Goal: Information Seeking & Learning: Check status

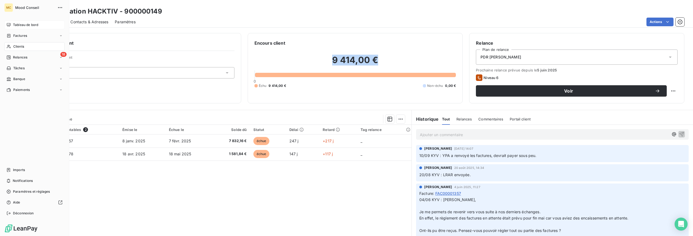
click at [12, 24] on div "Tableau de bord" at bounding box center [34, 25] width 60 height 9
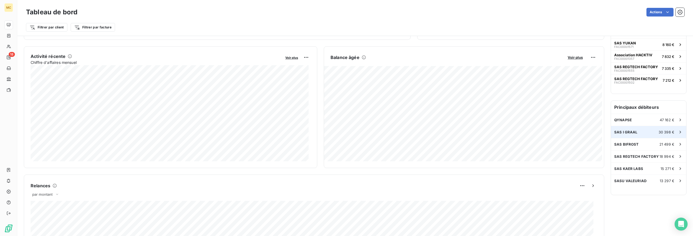
scroll to position [117, 0]
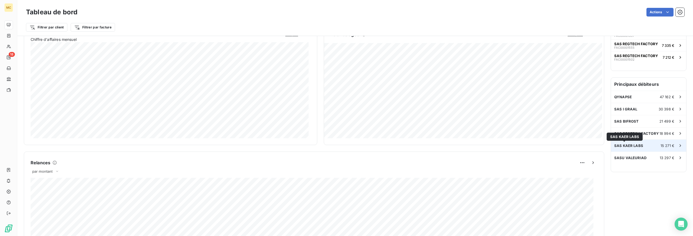
click at [633, 145] on span "SAS KAER LABS" at bounding box center [629, 146] width 29 height 4
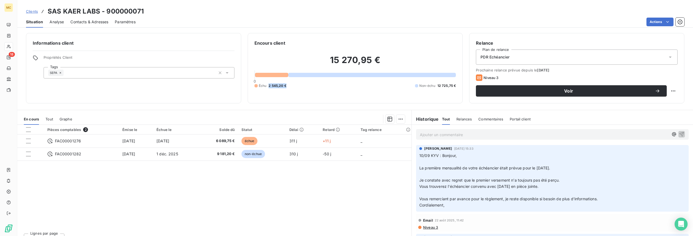
drag, startPoint x: 267, startPoint y: 86, endPoint x: 294, endPoint y: 85, distance: 27.1
click at [294, 85] on div "Échu 2 545,20 € Non-échu 12 725,75 €" at bounding box center [356, 85] width 202 height 5
click at [33, 11] on span "Clients" at bounding box center [32, 11] width 12 height 4
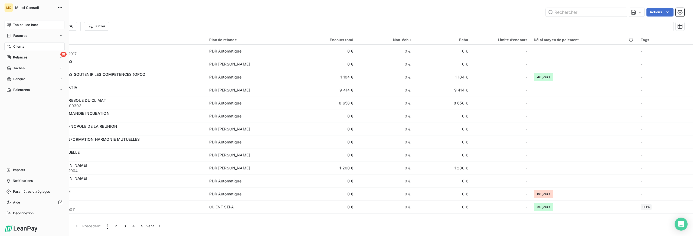
click at [17, 24] on span "Tableau de bord" at bounding box center [25, 24] width 25 height 5
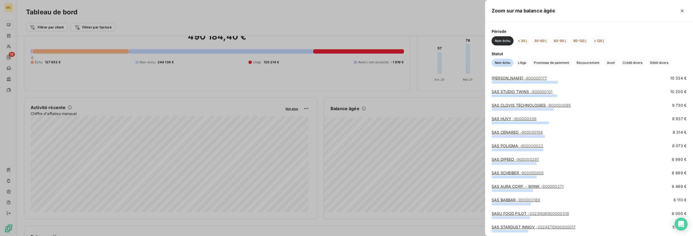
scroll to position [23, 0]
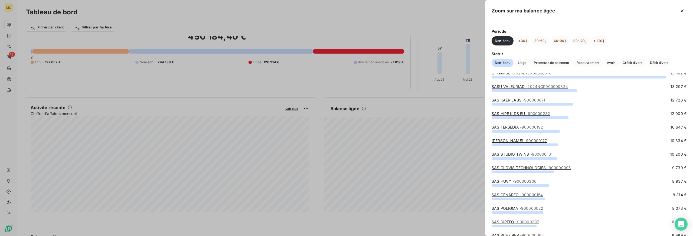
drag, startPoint x: 381, startPoint y: 95, endPoint x: 385, endPoint y: 98, distance: 4.9
click at [381, 95] on div at bounding box center [346, 118] width 693 height 236
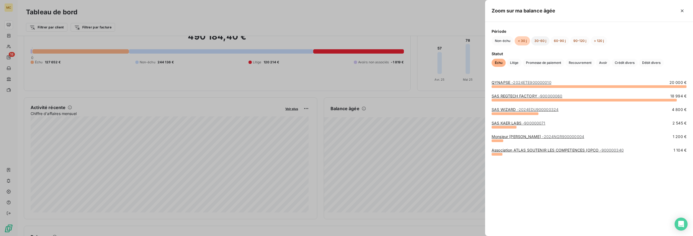
click at [543, 43] on button "30-60 j" at bounding box center [540, 40] width 18 height 9
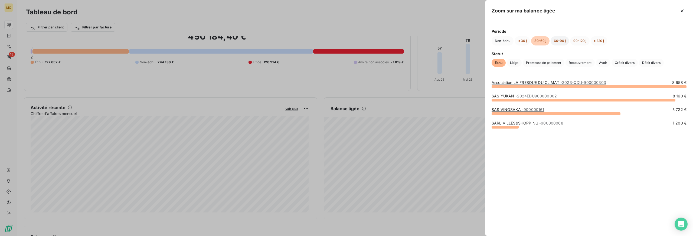
click at [555, 40] on button "60-90 j" at bounding box center [560, 40] width 18 height 9
click at [30, 44] on div at bounding box center [346, 118] width 693 height 236
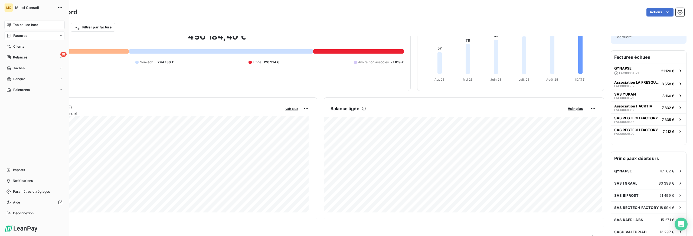
click at [15, 35] on span "Factures" at bounding box center [20, 35] width 14 height 5
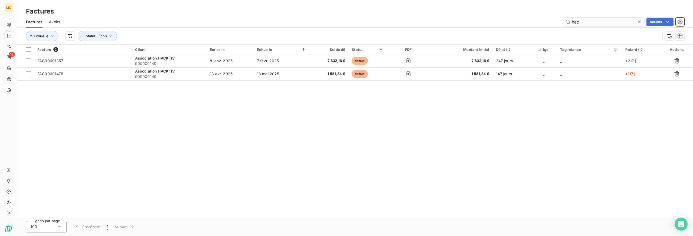
click at [575, 21] on input "hac" at bounding box center [603, 22] width 81 height 9
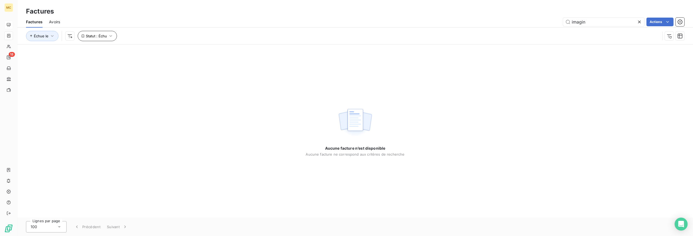
type input "imagin"
click at [107, 36] on button "Statut : Échu" at bounding box center [97, 36] width 39 height 10
click at [122, 114] on div "Aucune facture n’est disponible Aucune facture ne correspond aux critères de re…" at bounding box center [355, 131] width 676 height 173
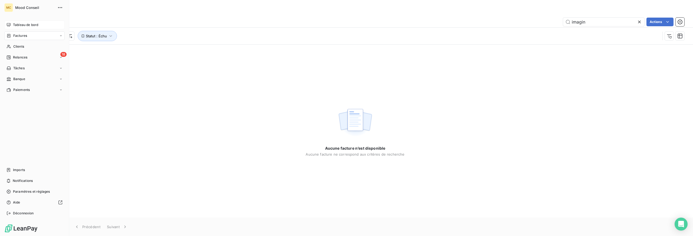
drag, startPoint x: 21, startPoint y: 25, endPoint x: 27, endPoint y: 25, distance: 5.7
click at [21, 25] on span "Tableau de bord" at bounding box center [25, 24] width 25 height 5
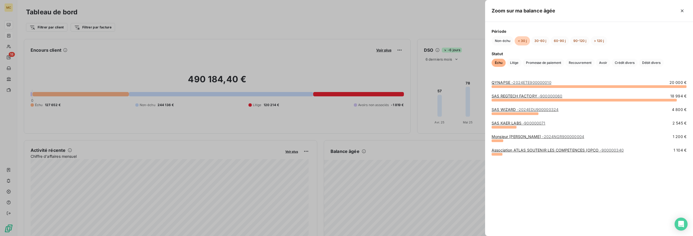
click at [398, 199] on div at bounding box center [346, 118] width 693 height 236
click at [556, 40] on button "60-90 j" at bounding box center [560, 40] width 18 height 9
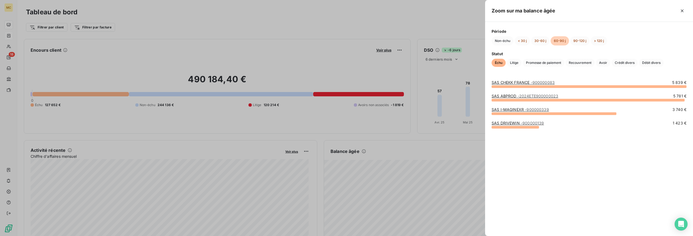
click at [511, 109] on link "SAS I-MAGINEXR - 900000339" at bounding box center [520, 109] width 57 height 5
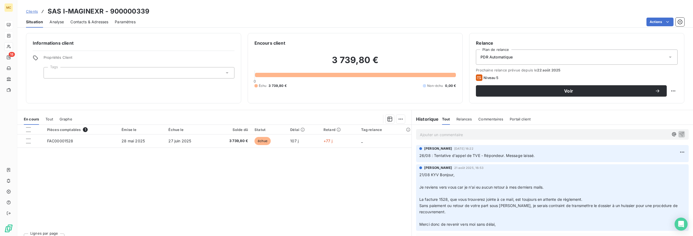
click at [86, 25] on div "Contacts & Adresses" at bounding box center [89, 21] width 38 height 11
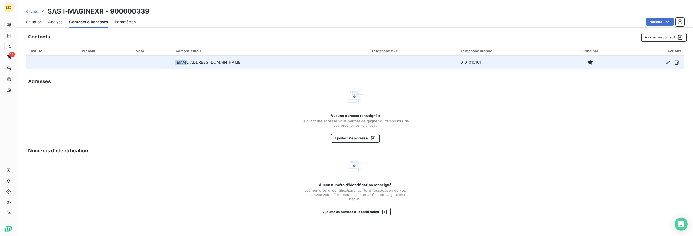
drag, startPoint x: 202, startPoint y: 62, endPoint x: 181, endPoint y: 63, distance: 20.9
click at [181, 63] on tr "[EMAIL_ADDRESS][DOMAIN_NAME] 0101010101" at bounding box center [355, 62] width 659 height 13
click at [197, 63] on td "[EMAIL_ADDRESS][DOMAIN_NAME]" at bounding box center [270, 62] width 196 height 13
drag, startPoint x: 202, startPoint y: 63, endPoint x: 192, endPoint y: 63, distance: 10.0
click at [192, 63] on td "[EMAIL_ADDRESS][DOMAIN_NAME]" at bounding box center [270, 62] width 196 height 13
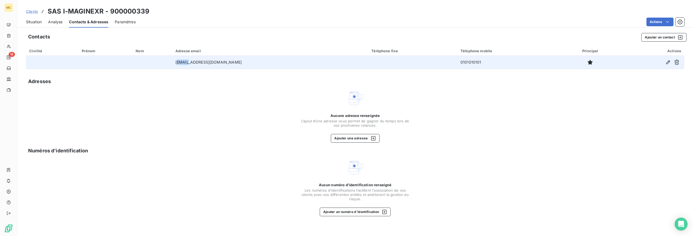
copy td "peres"
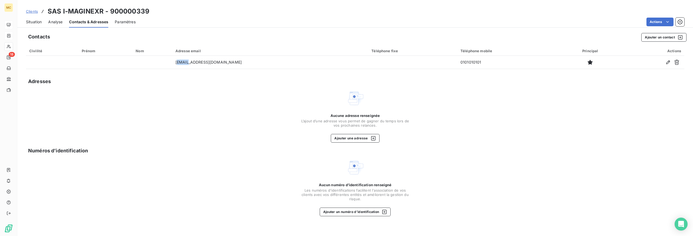
click at [34, 23] on span "Situation" at bounding box center [34, 21] width 16 height 5
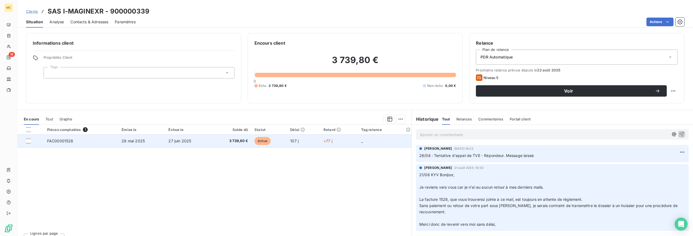
click at [145, 138] on td "28 mai 2025" at bounding box center [141, 141] width 47 height 13
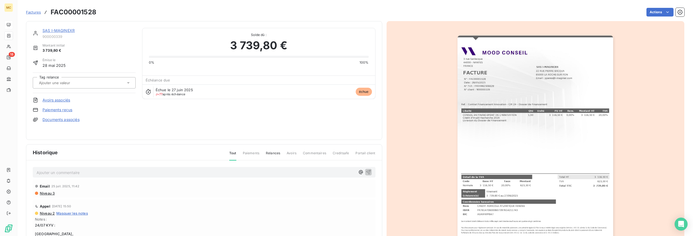
click at [33, 14] on span "Factures" at bounding box center [33, 12] width 15 height 4
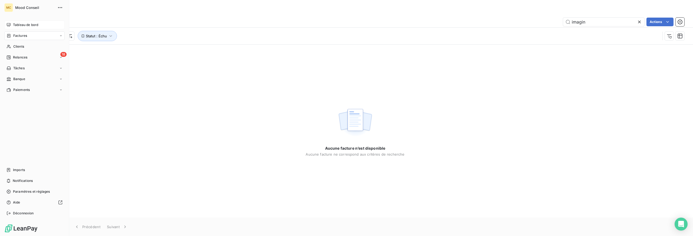
click at [22, 25] on span "Tableau de bord" at bounding box center [25, 24] width 25 height 5
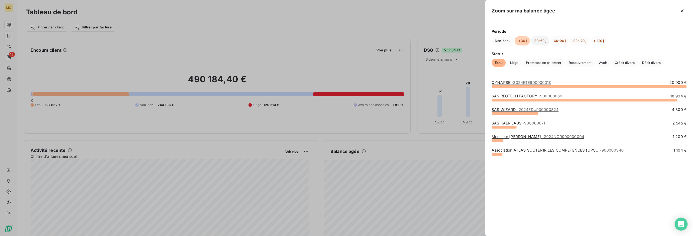
click at [543, 39] on button "30-60 j" at bounding box center [540, 40] width 18 height 9
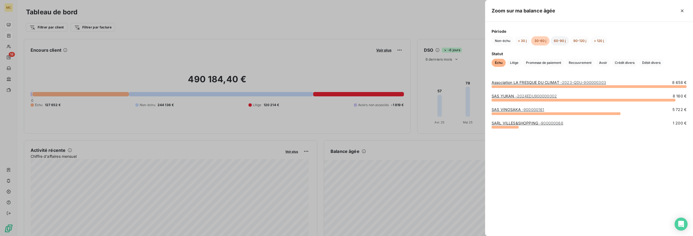
click at [560, 39] on button "60-90 j" at bounding box center [560, 40] width 18 height 9
click at [578, 40] on button "90-120 j" at bounding box center [580, 40] width 20 height 9
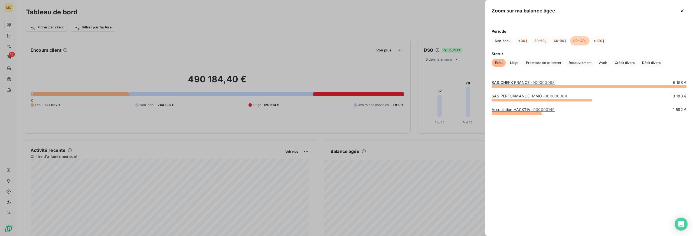
click at [534, 97] on link "SAS PERFORMANCE IMMO - 900000084" at bounding box center [530, 96] width 76 height 5
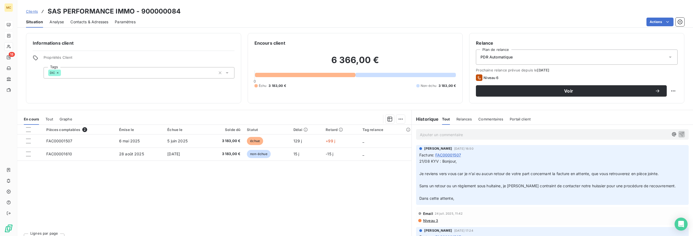
click at [96, 25] on div "Contacts & Adresses" at bounding box center [89, 21] width 38 height 11
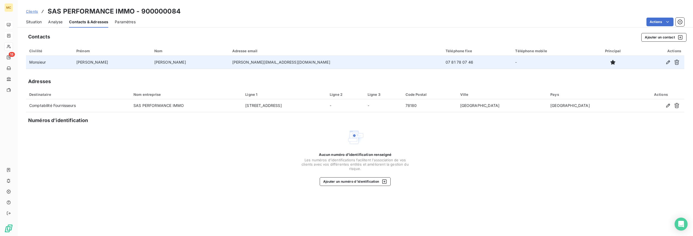
click at [39, 62] on td "Monsieur" at bounding box center [49, 62] width 47 height 13
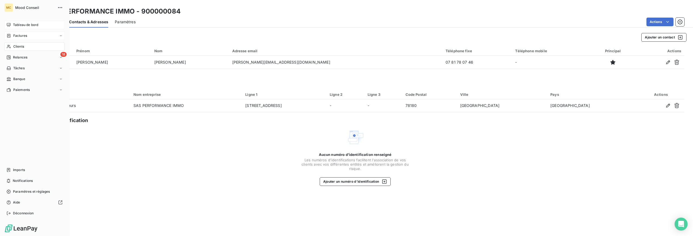
drag, startPoint x: 28, startPoint y: 22, endPoint x: 34, endPoint y: 23, distance: 6.1
click at [28, 22] on span "Tableau de bord" at bounding box center [25, 24] width 25 height 5
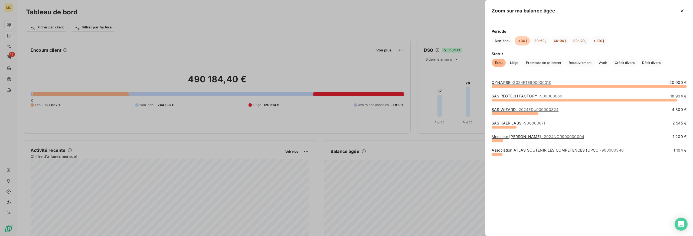
drag, startPoint x: 541, startPoint y: 39, endPoint x: 550, endPoint y: 40, distance: 8.7
click at [541, 39] on button "30-60 j" at bounding box center [540, 40] width 18 height 9
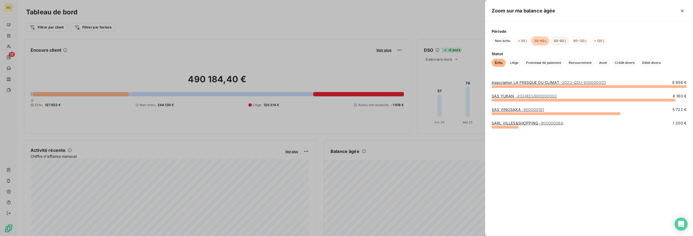
click at [561, 39] on button "60-90 j" at bounding box center [560, 40] width 18 height 9
click at [376, 21] on div at bounding box center [346, 118] width 693 height 236
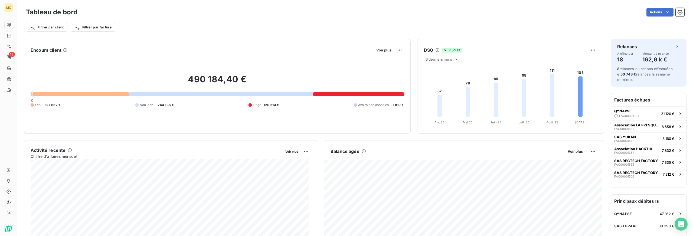
click at [248, 18] on div "Filtrer par client Filtrer par facture" at bounding box center [355, 25] width 659 height 15
click at [411, 39] on div "Encours client Voir plus 490 184,40 € 0 Échu 127 652 € Non-échu 244 136 € Litig…" at bounding box center [314, 86] width 581 height 95
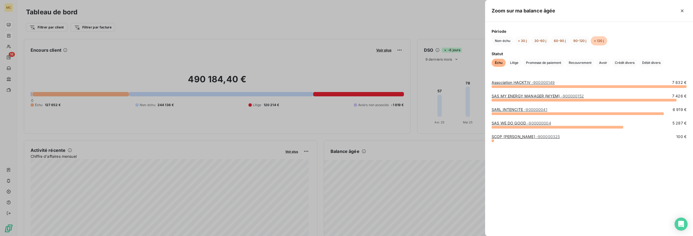
click at [413, 23] on div at bounding box center [346, 118] width 693 height 236
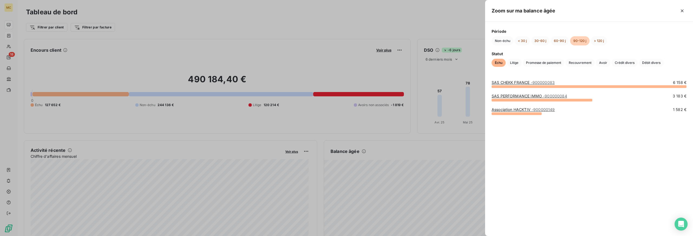
click at [515, 97] on link "SAS PERFORMANCE IMMO - 900000084" at bounding box center [530, 96] width 76 height 5
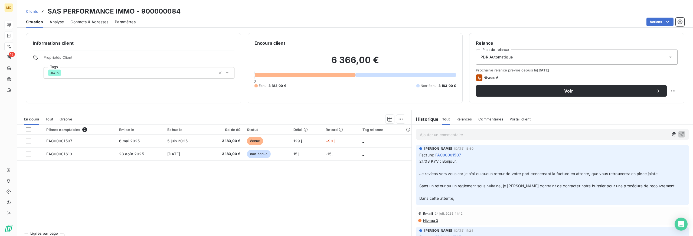
click at [469, 135] on p "Ajouter un commentaire ﻿" at bounding box center [544, 134] width 249 height 7
drag, startPoint x: 550, startPoint y: 134, endPoint x: 585, endPoint y: 134, distance: 34.9
click at [585, 134] on span "YPA : Performance Immo vient de recevoir son paiement => il paie ses factures c…" at bounding box center [504, 134] width 168 height 5
click at [588, 134] on p "YPA : Performance Immo vient de recevoir son paiement => il paie ses factures c…" at bounding box center [544, 134] width 249 height 6
click at [679, 133] on icon "button" at bounding box center [681, 133] width 5 height 5
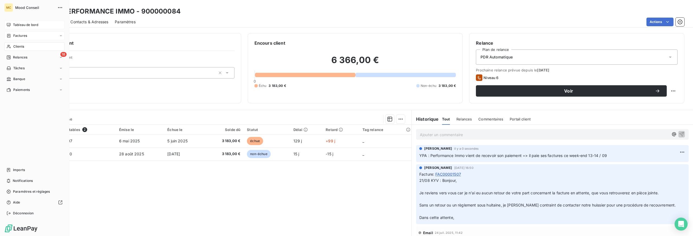
click at [21, 35] on span "Factures" at bounding box center [20, 35] width 14 height 5
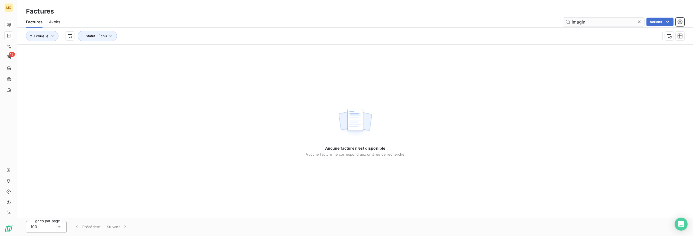
click at [576, 20] on input "imagin" at bounding box center [603, 22] width 81 height 9
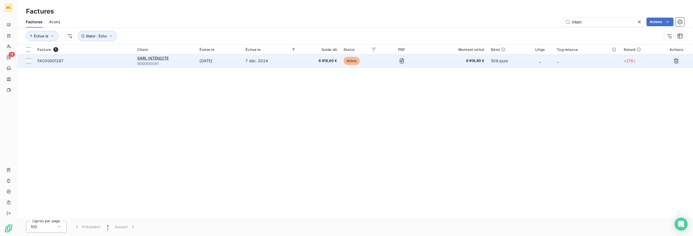
type input "inten"
click at [310, 64] on td "6 918,60 €" at bounding box center [320, 60] width 41 height 13
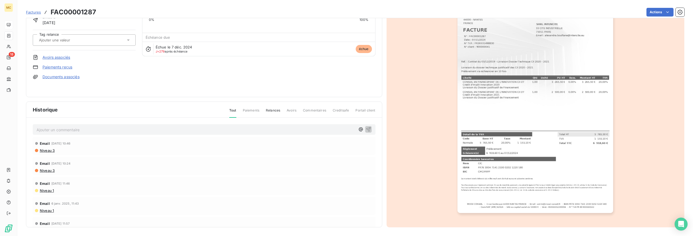
click at [187, 128] on p "Ajouter un commentaire ﻿" at bounding box center [196, 129] width 319 height 7
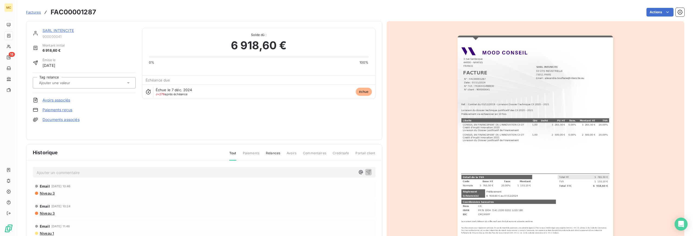
click at [148, 174] on p "Ajouter un commentaire ﻿" at bounding box center [196, 172] width 319 height 7
click at [53, 30] on link "SARL INTENCITE" at bounding box center [58, 30] width 31 height 5
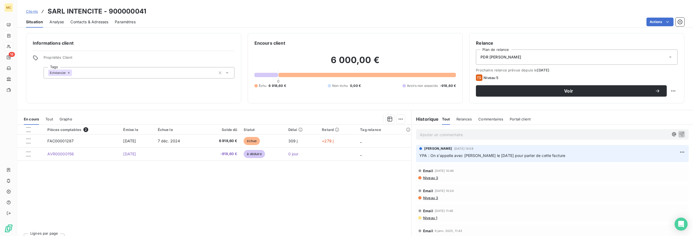
click at [457, 133] on p "Ajouter un commentaire ﻿" at bounding box center [544, 134] width 249 height 7
click at [679, 133] on icon "button" at bounding box center [681, 133] width 5 height 5
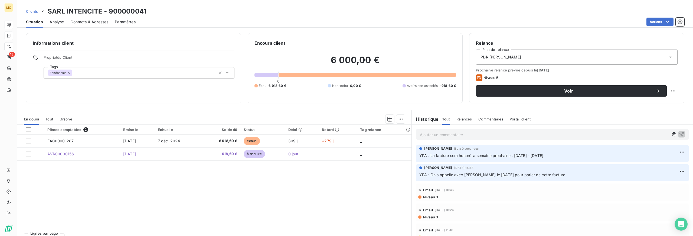
click at [370, 198] on div "Pièces comptables 2 Émise le Échue le Solde dû Statut Délai Retard Tag relance …" at bounding box center [214, 177] width 394 height 104
click at [174, 165] on div "Pièces comptables 2 Émise le Échue le Solde dû Statut Délai Retard Tag relance …" at bounding box center [214, 177] width 394 height 104
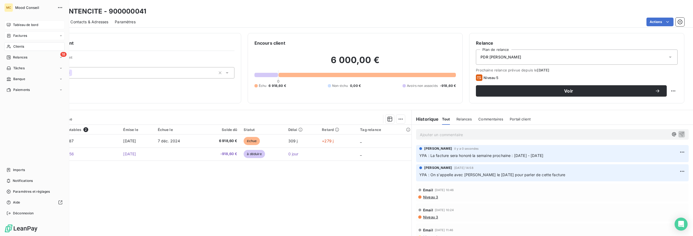
click at [18, 24] on span "Tableau de bord" at bounding box center [25, 24] width 25 height 5
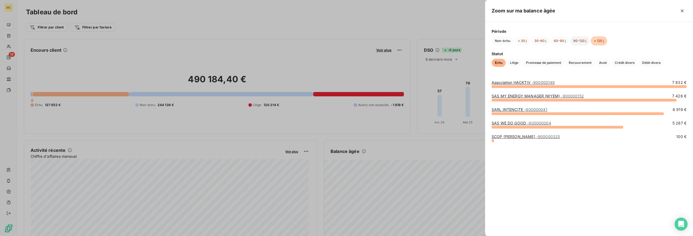
click at [579, 41] on button "90-120 j" at bounding box center [580, 40] width 20 height 9
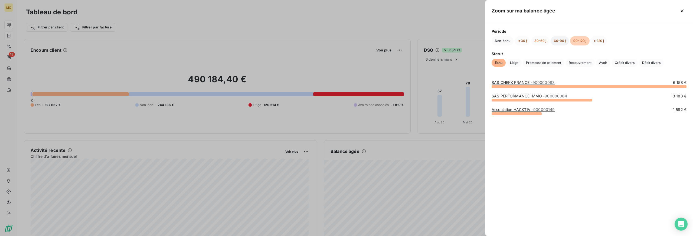
click at [558, 41] on button "60-90 j" at bounding box center [560, 40] width 18 height 9
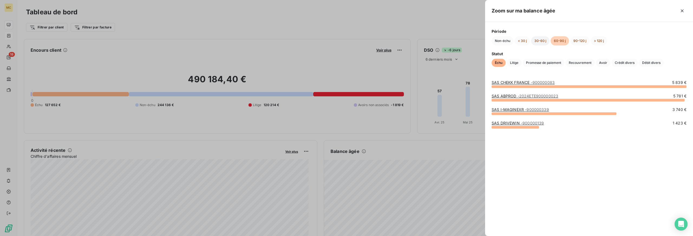
click at [538, 41] on button "30-60 j" at bounding box center [540, 40] width 18 height 9
click at [520, 42] on button "< 30 j" at bounding box center [522, 40] width 15 height 9
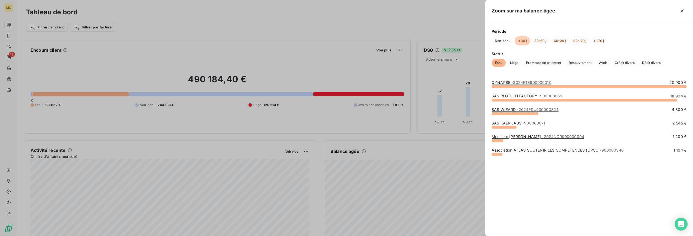
click at [249, 14] on div at bounding box center [346, 118] width 693 height 236
